Goal: Information Seeking & Learning: Check status

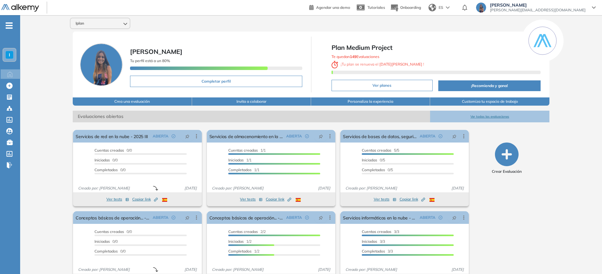
click at [12, 54] on div "I" at bounding box center [10, 55] width 8 height 8
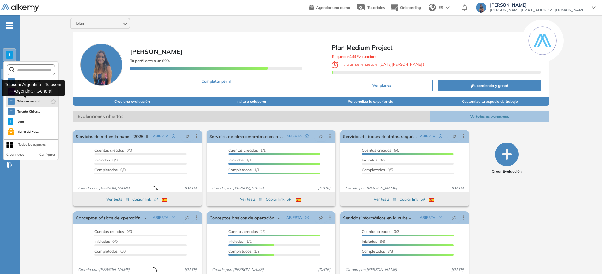
click at [25, 102] on span "Telecom Argent..." at bounding box center [29, 101] width 25 height 5
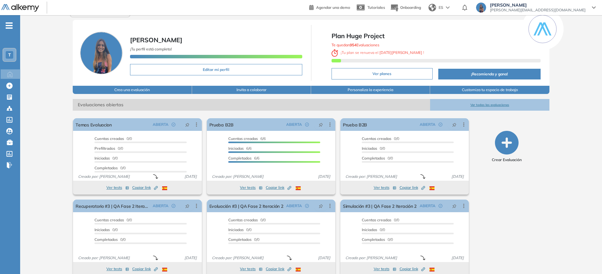
scroll to position [26, 0]
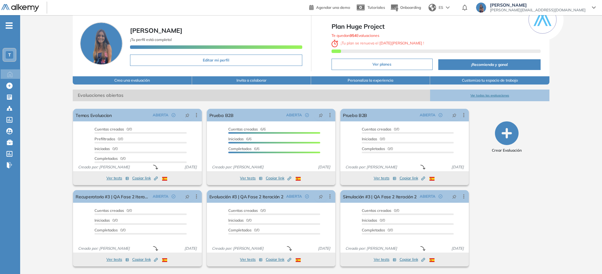
click at [480, 89] on button "Ver todas las evaluaciones" at bounding box center [489, 95] width 119 height 12
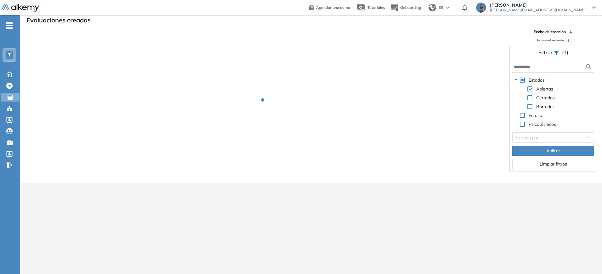
scroll to position [15, 0]
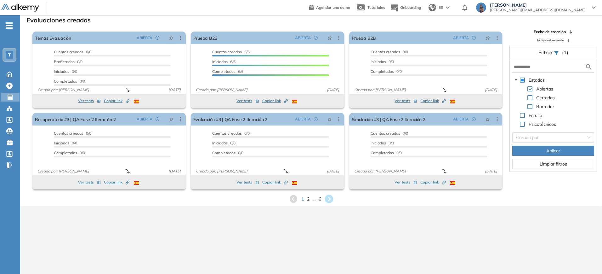
click at [333, 200] on icon at bounding box center [329, 199] width 9 height 9
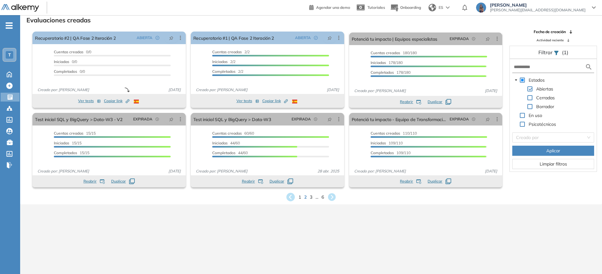
click at [292, 196] on icon at bounding box center [290, 197] width 9 height 9
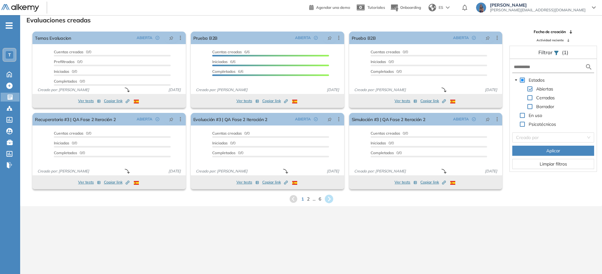
click at [330, 197] on icon at bounding box center [329, 199] width 9 height 9
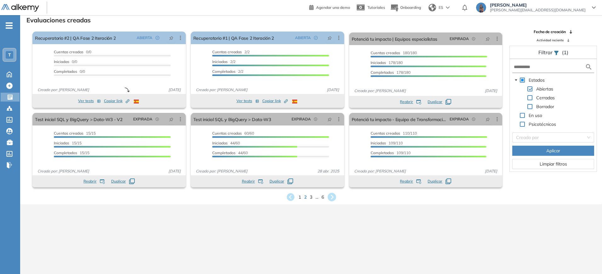
click at [334, 196] on icon at bounding box center [331, 197] width 9 height 9
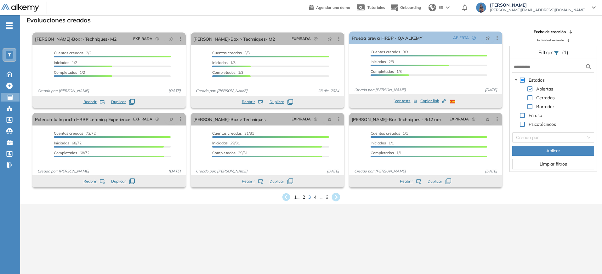
click at [334, 196] on icon at bounding box center [336, 197] width 9 height 9
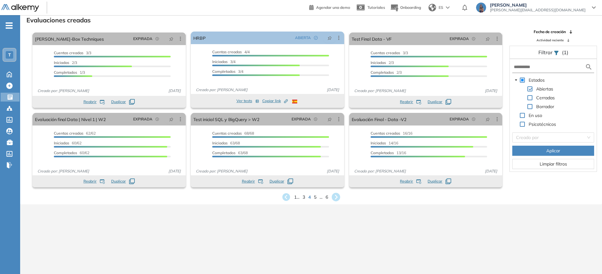
click at [338, 195] on icon at bounding box center [336, 197] width 9 height 9
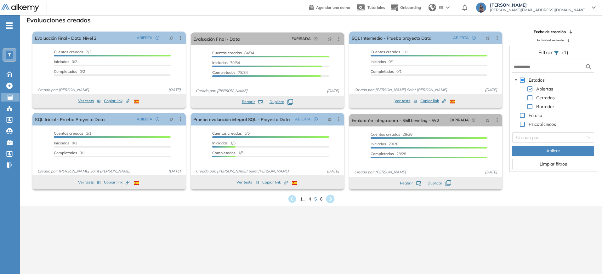
click at [332, 197] on icon at bounding box center [330, 199] width 9 height 9
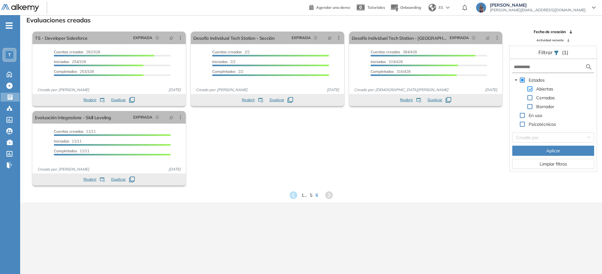
click at [530, 89] on span at bounding box center [529, 88] width 5 height 5
click at [531, 97] on span at bounding box center [529, 97] width 5 height 5
click at [537, 149] on button "Aplicar" at bounding box center [553, 150] width 82 height 10
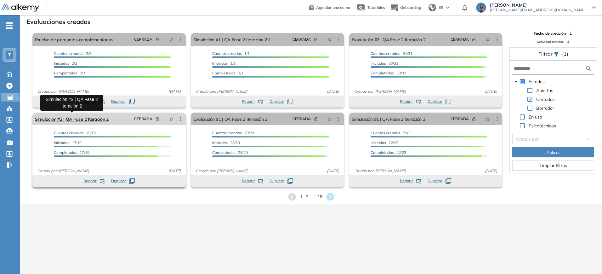
scroll to position [0, 0]
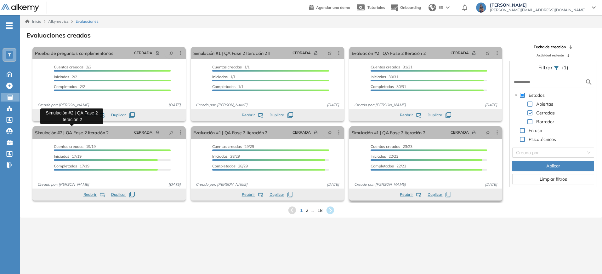
click at [411, 193] on span "Reabrir" at bounding box center [406, 194] width 13 height 6
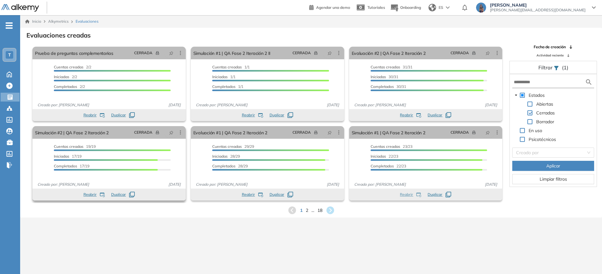
click at [97, 193] on button "Reabrir" at bounding box center [93, 194] width 21 height 6
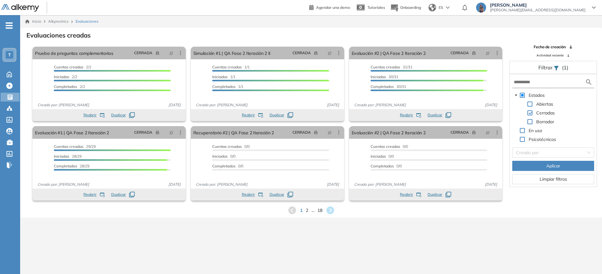
click at [531, 104] on span at bounding box center [529, 103] width 5 height 5
click at [531, 112] on span at bounding box center [529, 112] width 5 height 5
click at [536, 165] on button "Aplicar" at bounding box center [553, 166] width 82 height 10
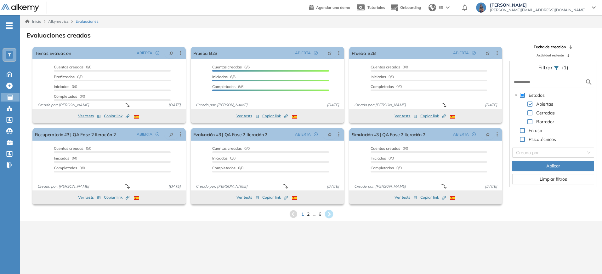
click at [327, 212] on icon at bounding box center [329, 214] width 9 height 9
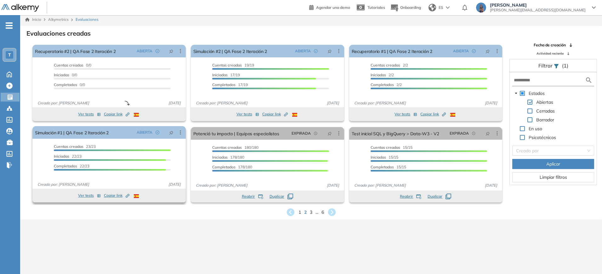
click at [117, 184] on div "Simulación #1 | QA Fase 2 Iteración 2 ABIERTA Editar Los siguientes tests ya no…" at bounding box center [108, 164] width 153 height 76
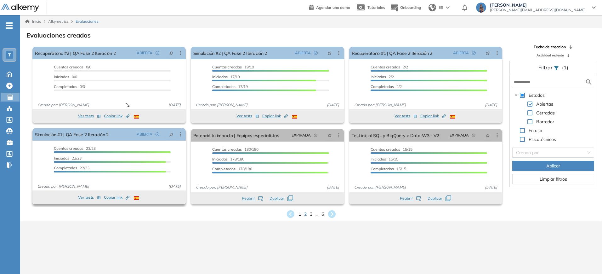
click at [114, 197] on span "Copiar link Created by potrace 1.16, written by Peter Selinger 2001-2019" at bounding box center [117, 197] width 26 height 6
click at [112, 196] on span "Copiar link Created by potrace 1.16, written by Peter Selinger 2001-2019" at bounding box center [117, 197] width 26 height 6
click at [276, 114] on span "Copiar link Created by potrace 1.16, written by Peter Selinger 2001-2019" at bounding box center [275, 116] width 26 height 6
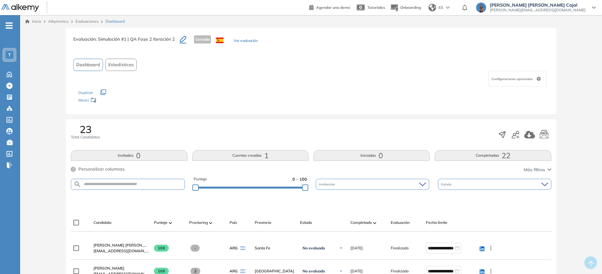
click at [509, 80] on span "Configuraciones opcionales" at bounding box center [513, 79] width 43 height 5
click at [252, 39] on button "Ver evaluación" at bounding box center [246, 41] width 24 height 7
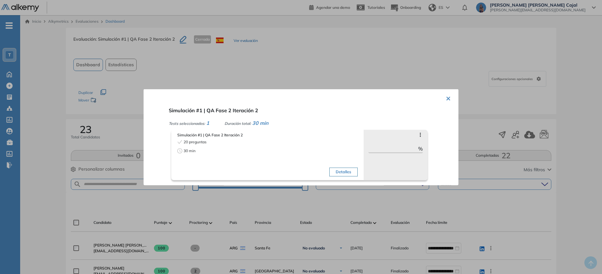
click at [446, 96] on button "×" at bounding box center [448, 97] width 5 height 12
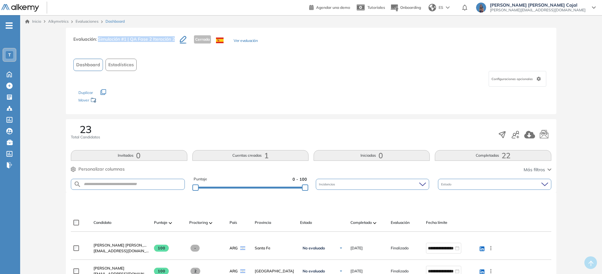
drag, startPoint x: 98, startPoint y: 39, endPoint x: 174, endPoint y: 41, distance: 76.8
click at [174, 41] on span ": Simulación #1 | QA Fase 2 Iteración 2" at bounding box center [135, 39] width 79 height 6
copy span "Simulación #1 | QA Fase 2 Iteración 2"
drag, startPoint x: 99, startPoint y: 38, endPoint x: 175, endPoint y: 39, distance: 76.8
click at [175, 39] on h3 "Evaluación : Simulación #2 | QA Fase 2 Iteración 2" at bounding box center [126, 41] width 106 height 13
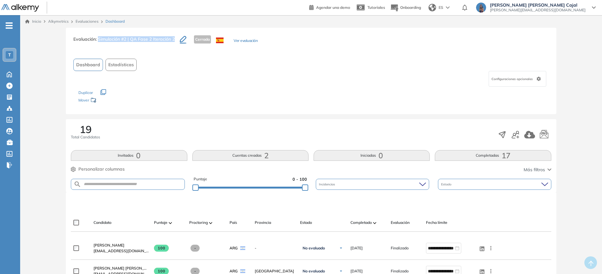
copy span "Simulación #2 | QA Fase 2 Iteración 2"
click at [306, 78] on div "Configuraciones opcionales" at bounding box center [310, 79] width 475 height 16
